Goal: Information Seeking & Learning: Learn about a topic

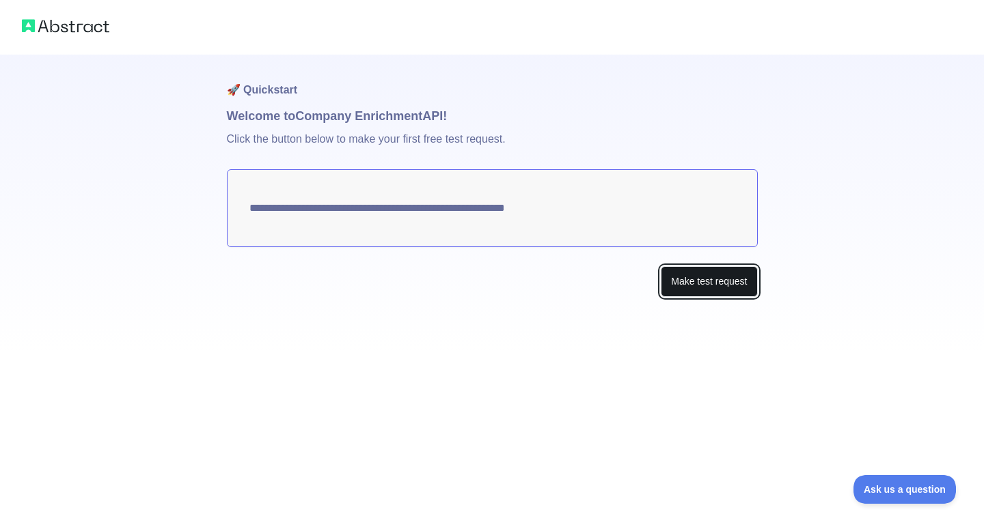
click at [682, 279] on button "Make test request" at bounding box center [709, 281] width 96 height 31
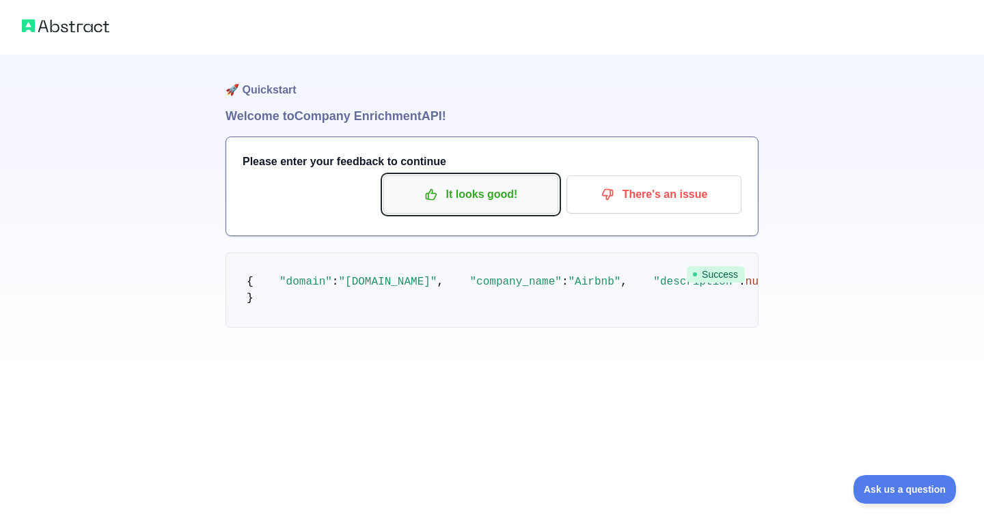
click at [503, 190] on p "It looks good!" at bounding box center [470, 194] width 154 height 23
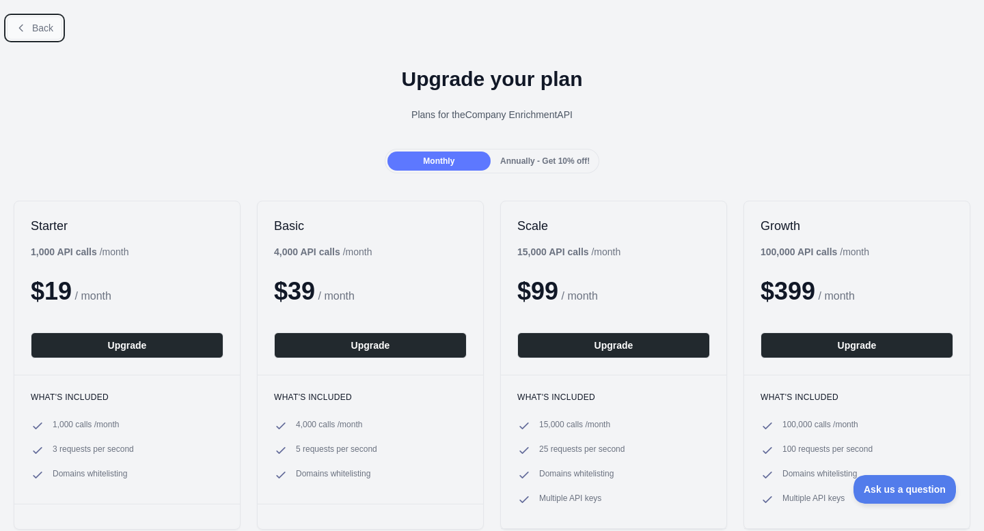
click at [45, 19] on button "Back" at bounding box center [34, 27] width 55 height 23
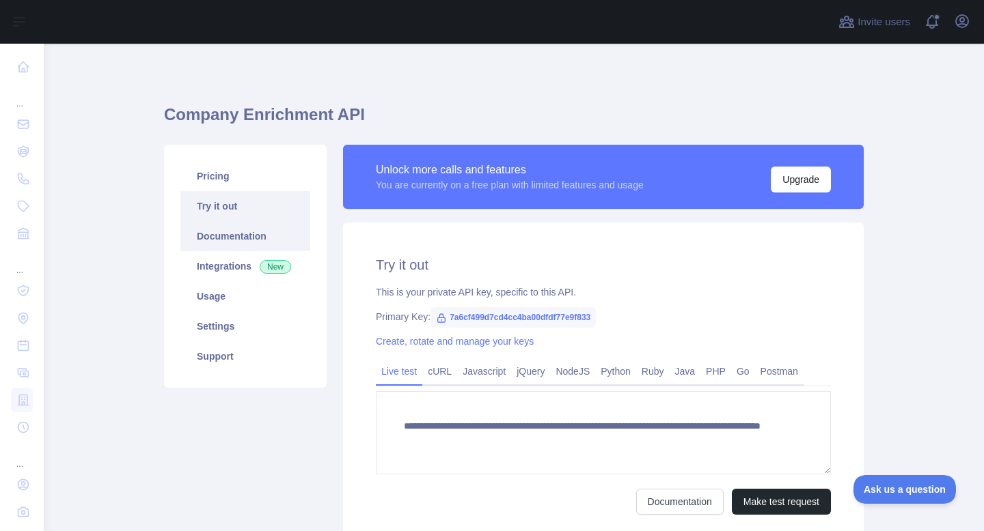
click at [225, 241] on link "Documentation" at bounding box center [245, 236] width 130 height 30
click at [262, 274] on link "Integrations New" at bounding box center [245, 266] width 130 height 30
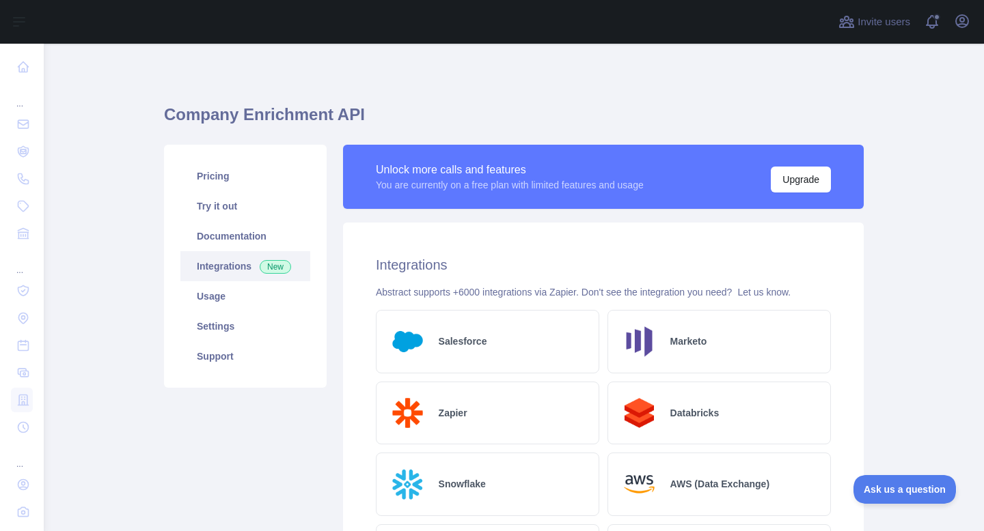
click at [238, 267] on link "Integrations New" at bounding box center [245, 266] width 130 height 30
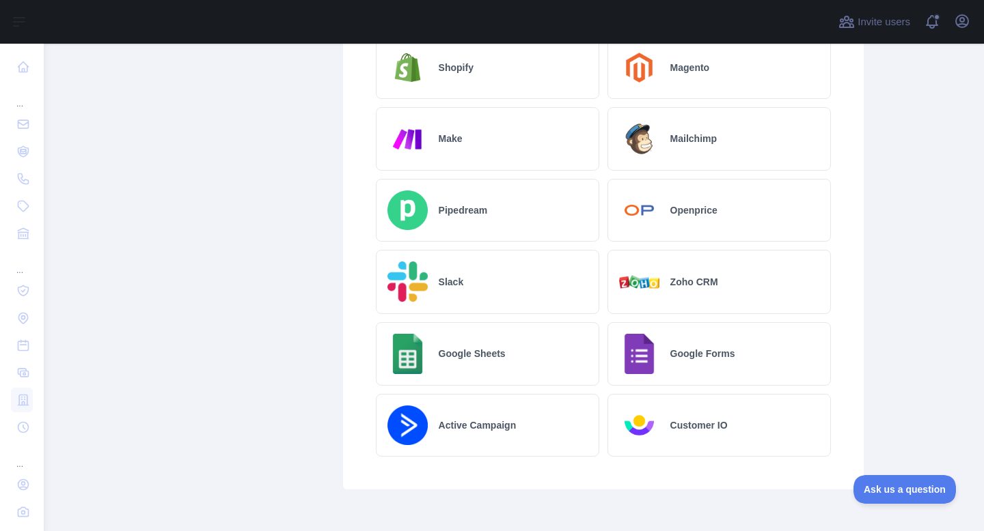
scroll to position [762, 0]
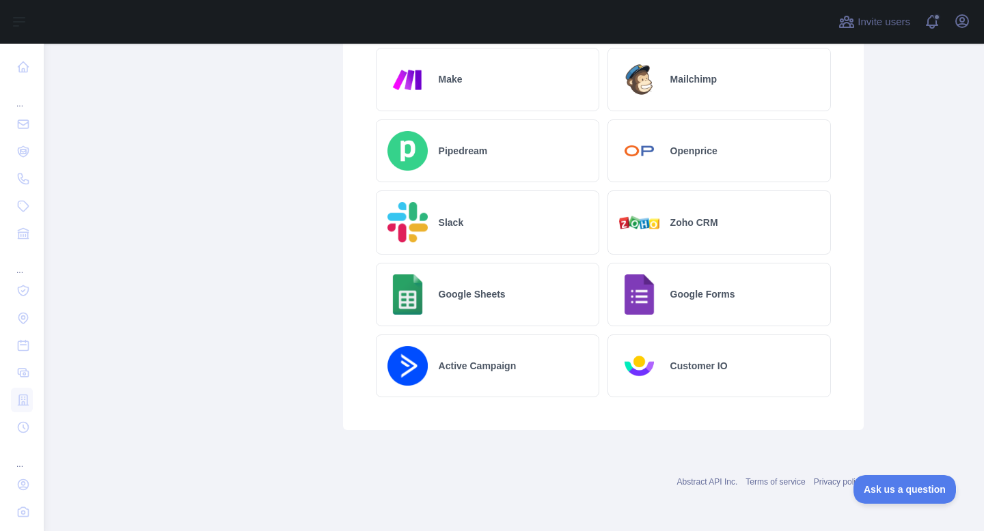
click at [458, 285] on div "Google Sheets" at bounding box center [487, 295] width 223 height 64
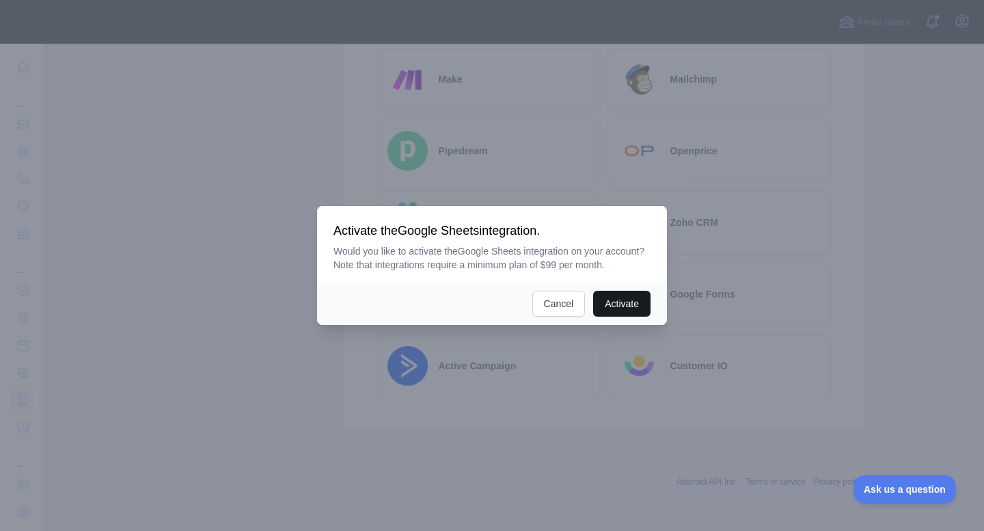
click at [625, 311] on button "Activate" at bounding box center [621, 304] width 57 height 26
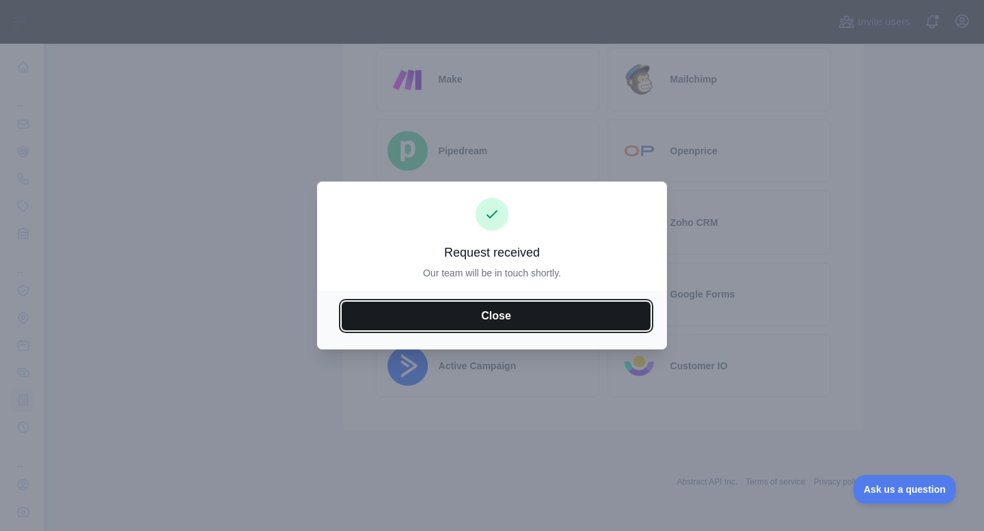
click at [594, 318] on button "Close" at bounding box center [496, 316] width 309 height 29
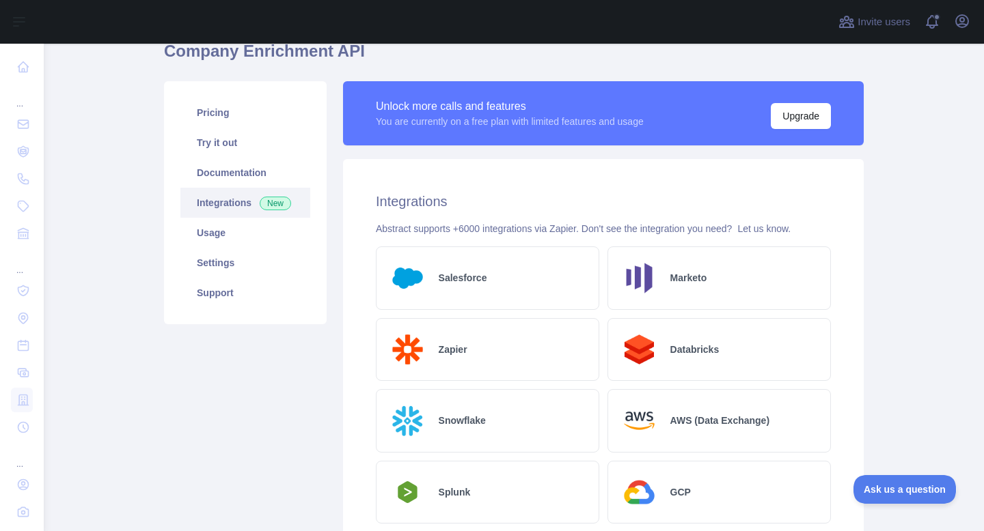
scroll to position [57, 0]
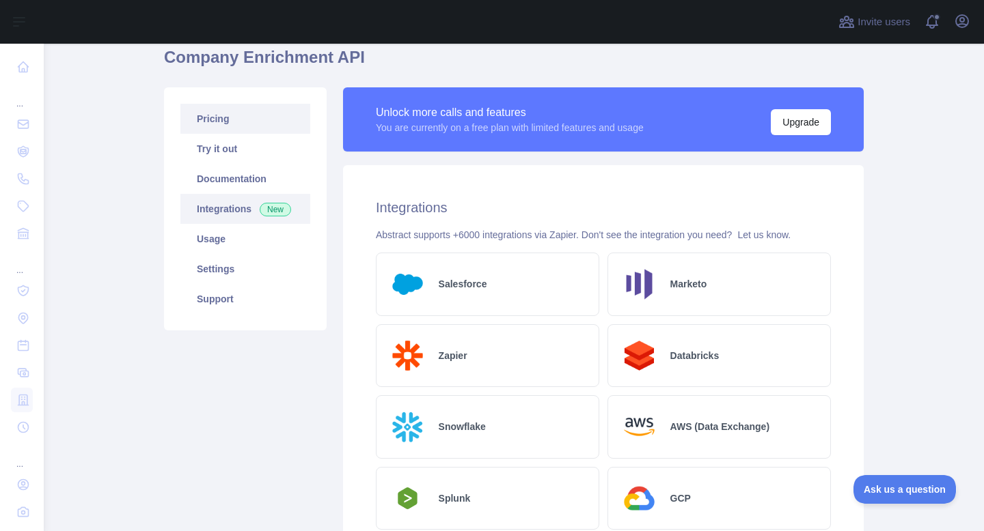
click at [217, 104] on link "Pricing" at bounding box center [245, 119] width 130 height 30
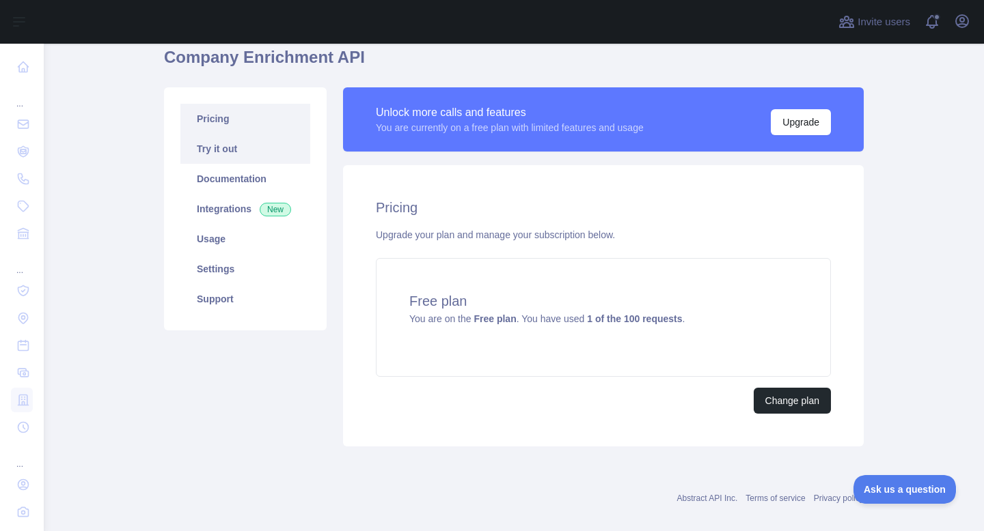
click at [235, 150] on link "Try it out" at bounding box center [245, 149] width 130 height 30
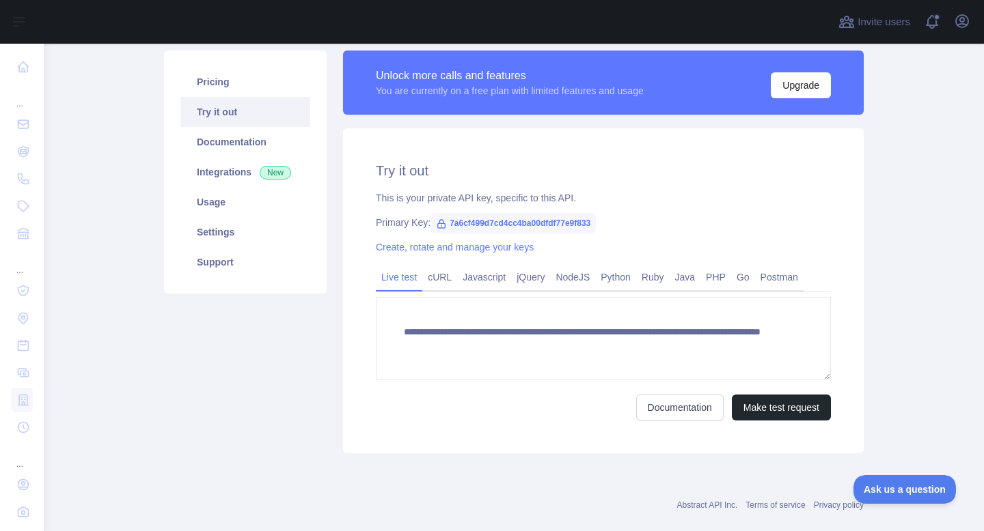
scroll to position [99, 0]
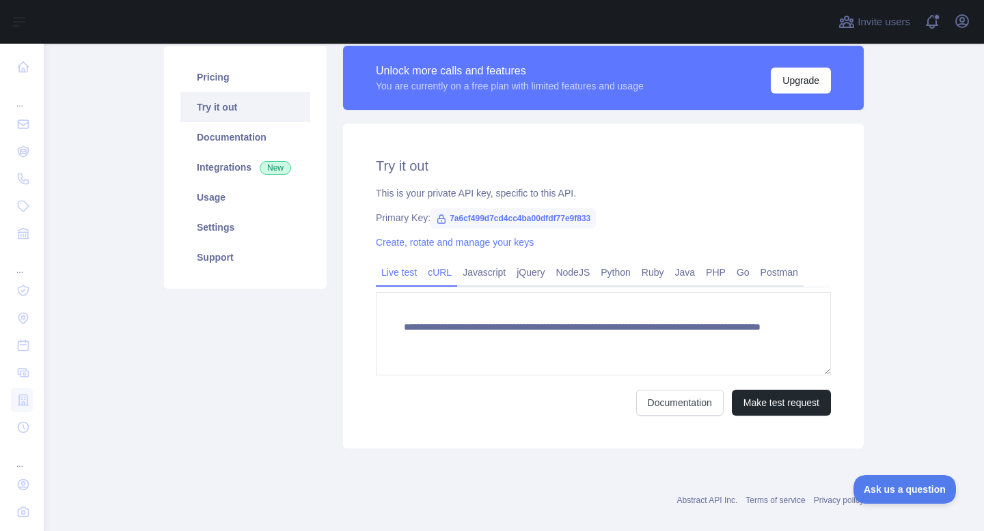
click at [439, 266] on link "cURL" at bounding box center [439, 273] width 35 height 22
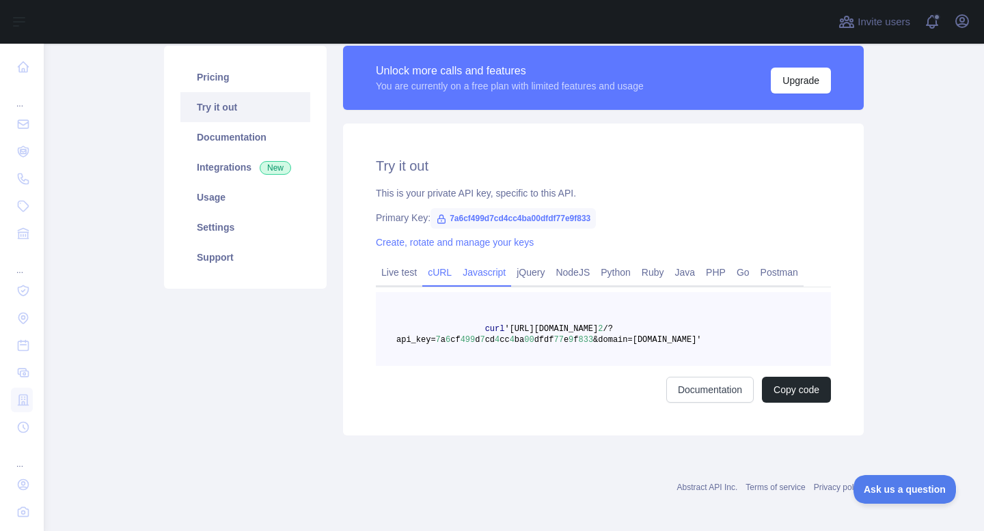
click at [499, 275] on link "Javascript" at bounding box center [484, 273] width 54 height 22
